Goal: Go to known website: Access a specific website the user already knows

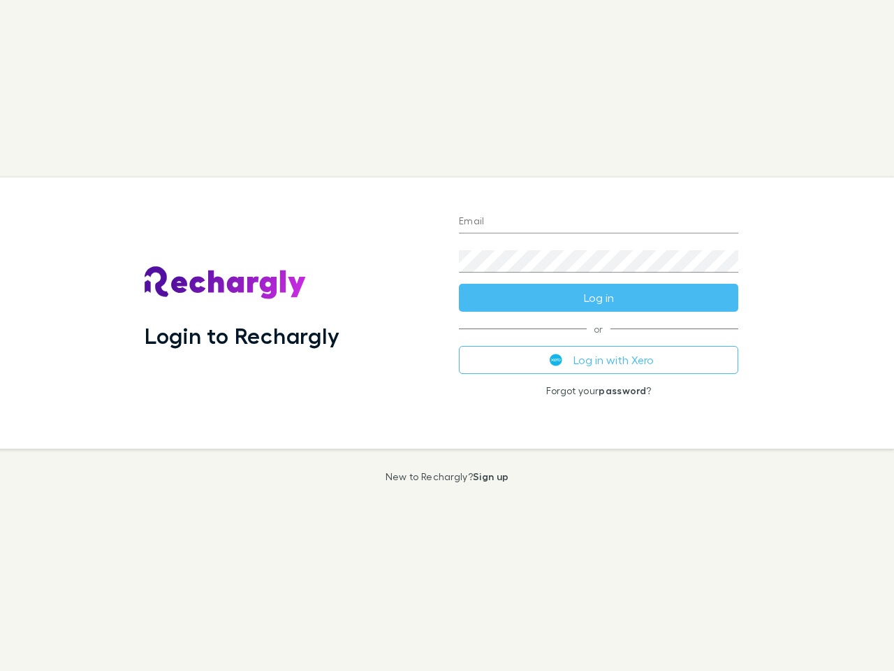
click at [447, 335] on div "Login to Rechargly" at bounding box center [290, 312] width 314 height 271
click at [599, 222] on input "Email" at bounding box center [598, 222] width 279 height 22
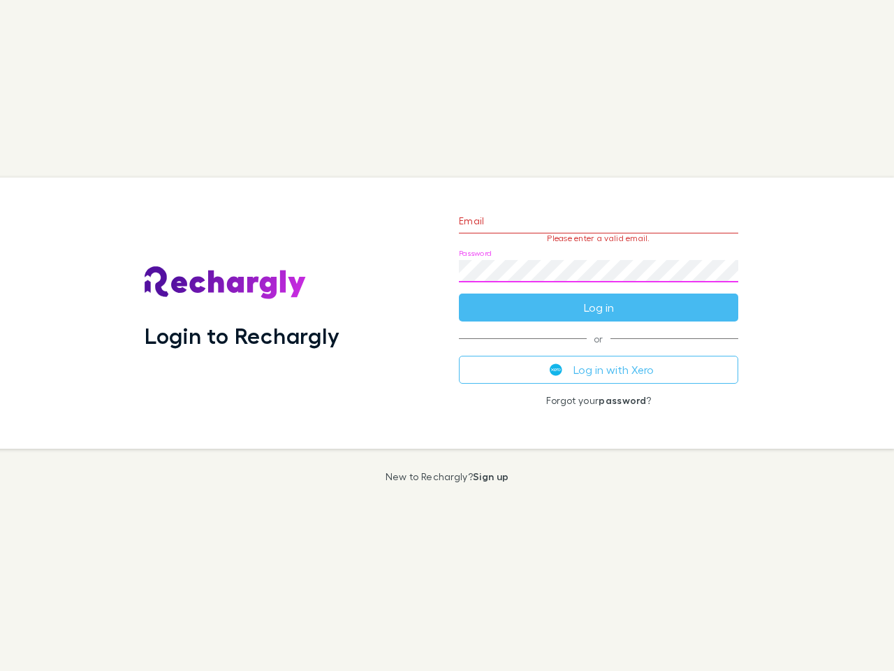
click at [599, 298] on form "Email Please enter a valid email. Password Log in" at bounding box center [598, 261] width 279 height 122
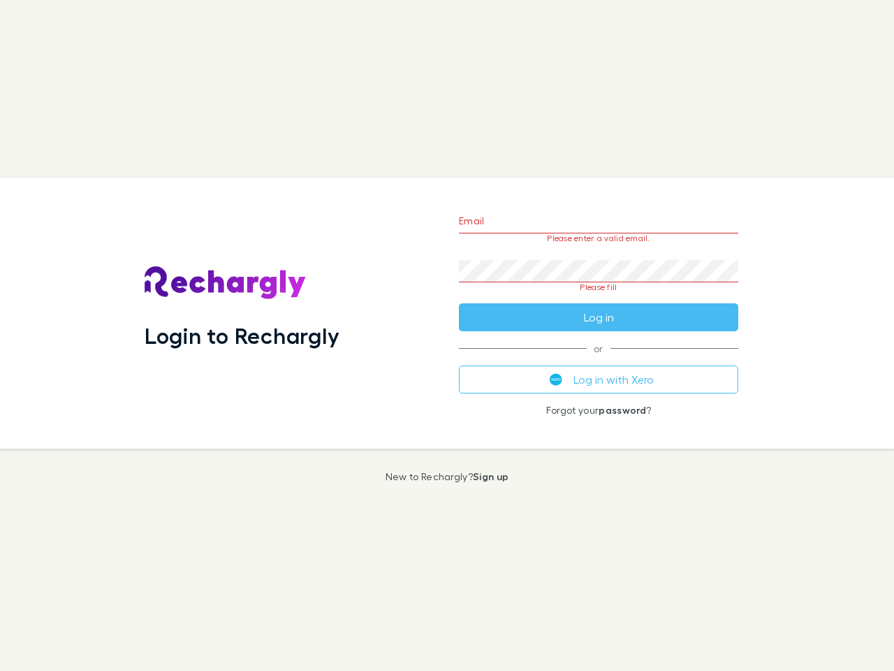
click at [599, 360] on div "Email Please enter a valid email. Password Please fill Log in or Log in with Xe…" at bounding box center [599, 312] width 302 height 271
